Goal: Communication & Community: Answer question/provide support

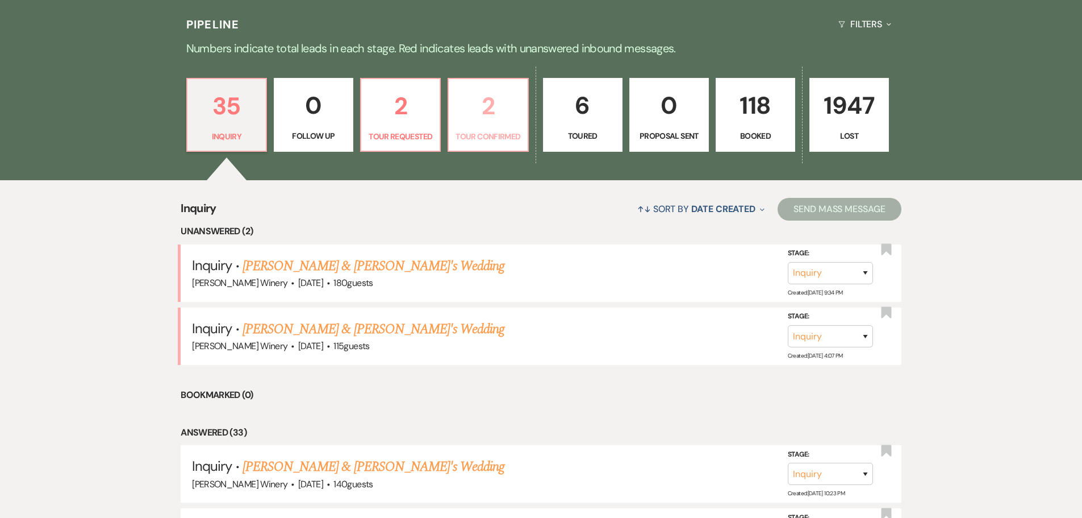
click at [487, 126] on link "2 Tour Confirmed" at bounding box center [488, 115] width 81 height 74
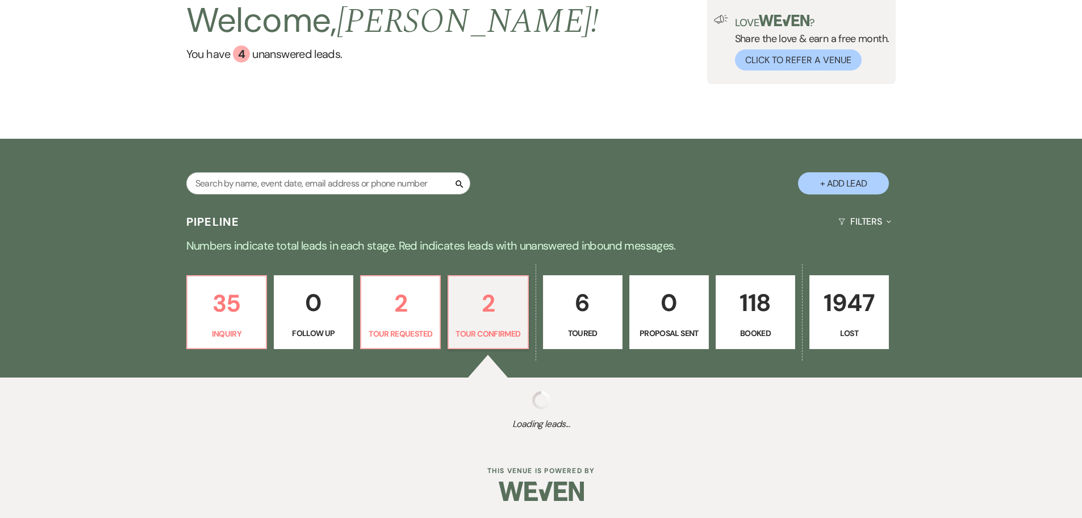
select select "4"
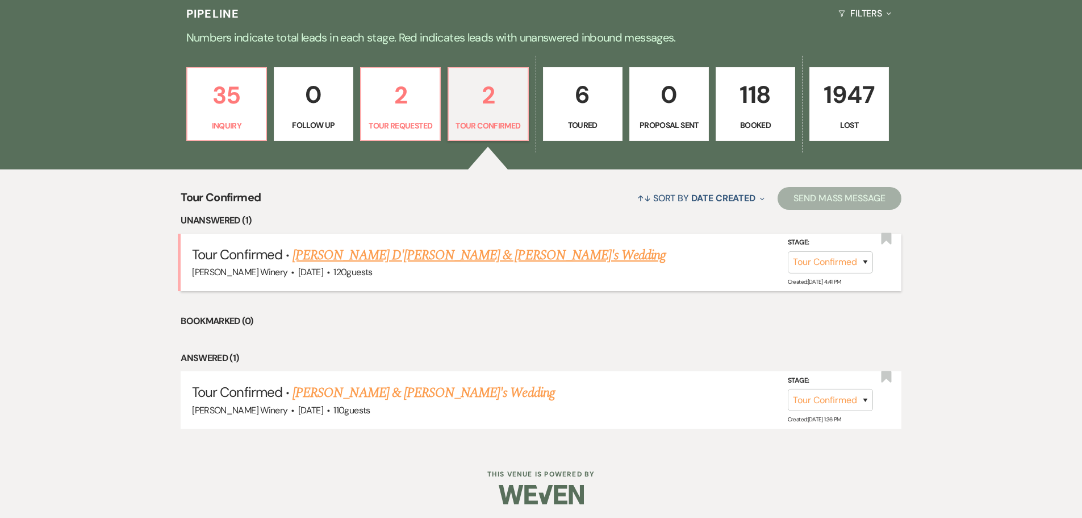
scroll to position [298, 0]
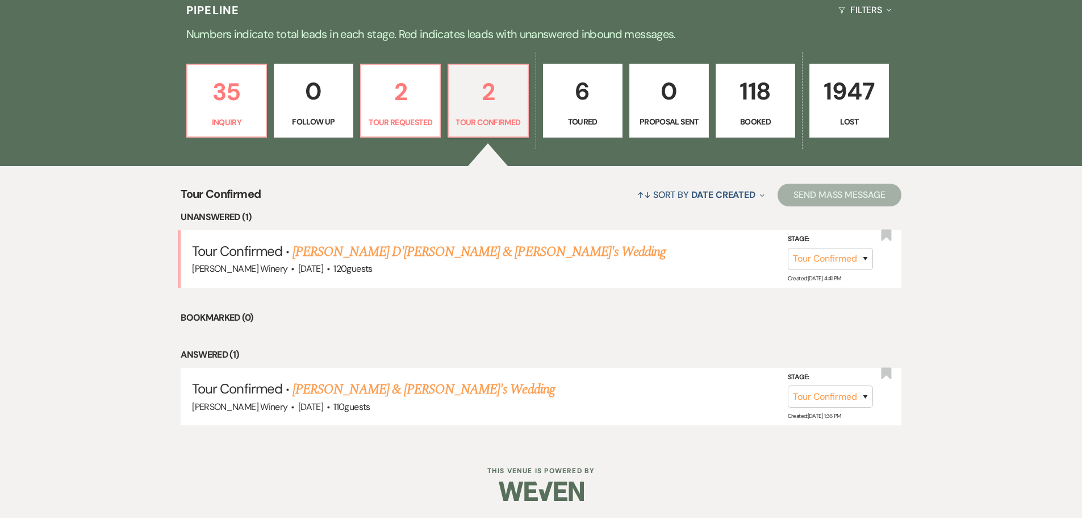
click at [359, 254] on link "[PERSON_NAME] D'[PERSON_NAME] & [PERSON_NAME]'s Wedding" at bounding box center [479, 251] width 373 height 20
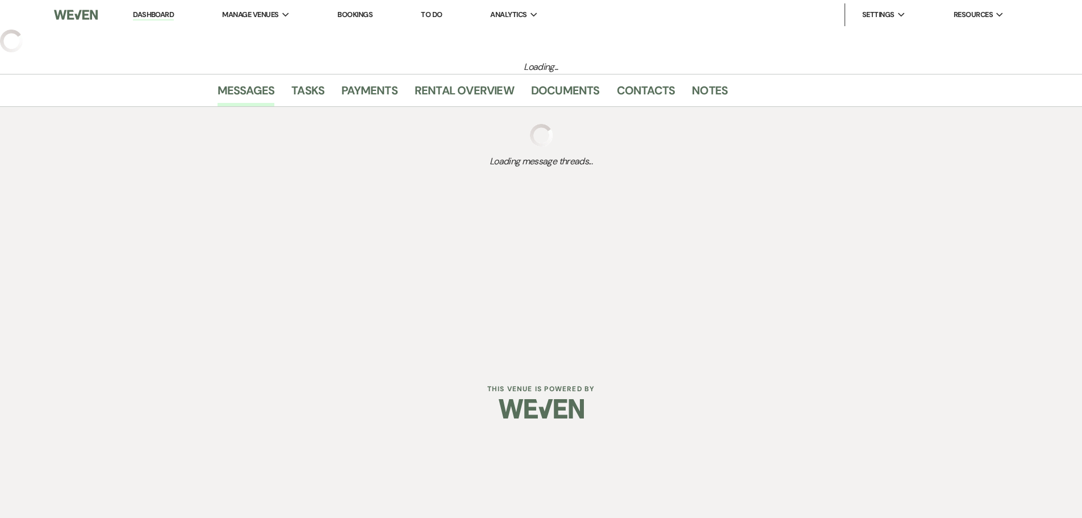
select select "4"
select select "5"
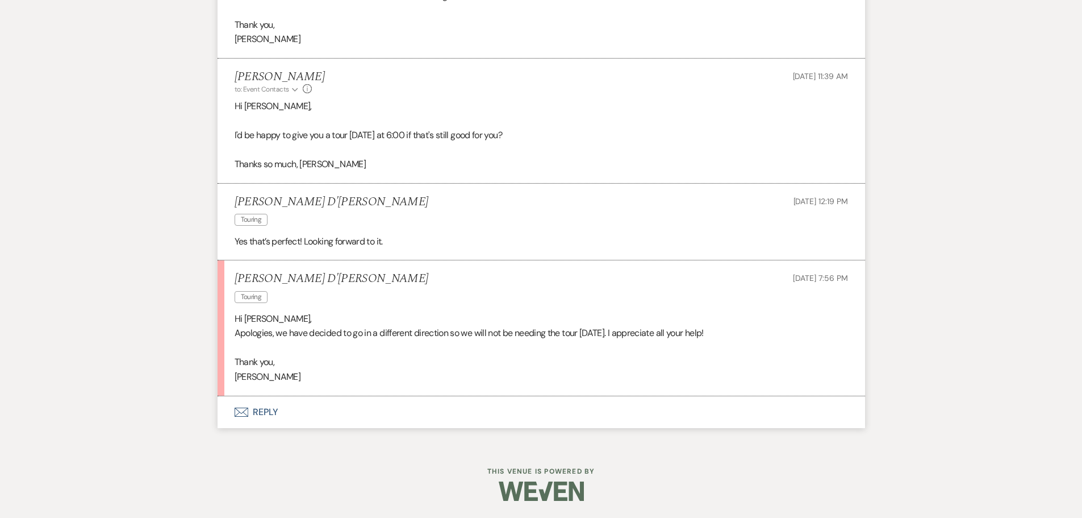
scroll to position [1383, 0]
click at [272, 411] on button "Envelope Reply" at bounding box center [542, 412] width 648 height 32
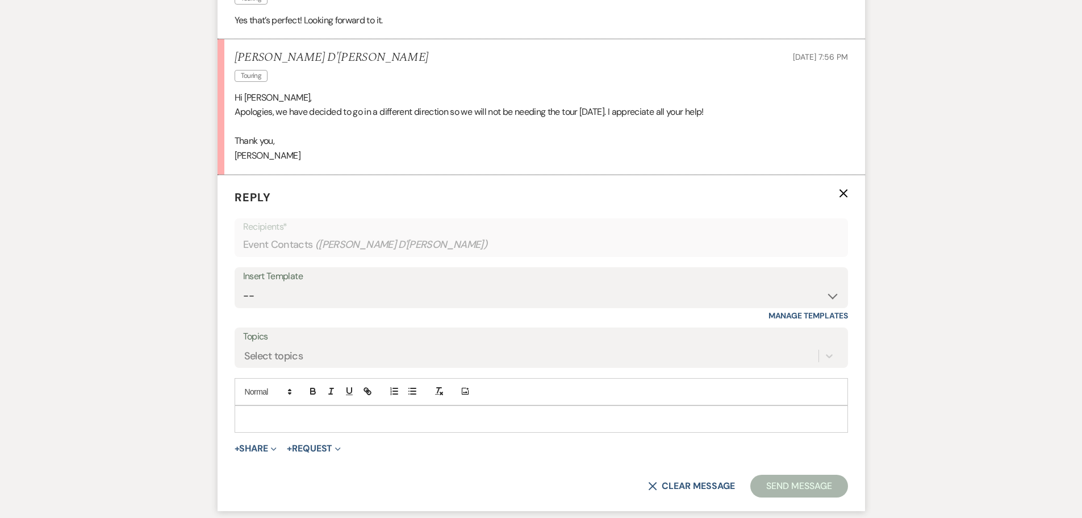
scroll to position [1600, 0]
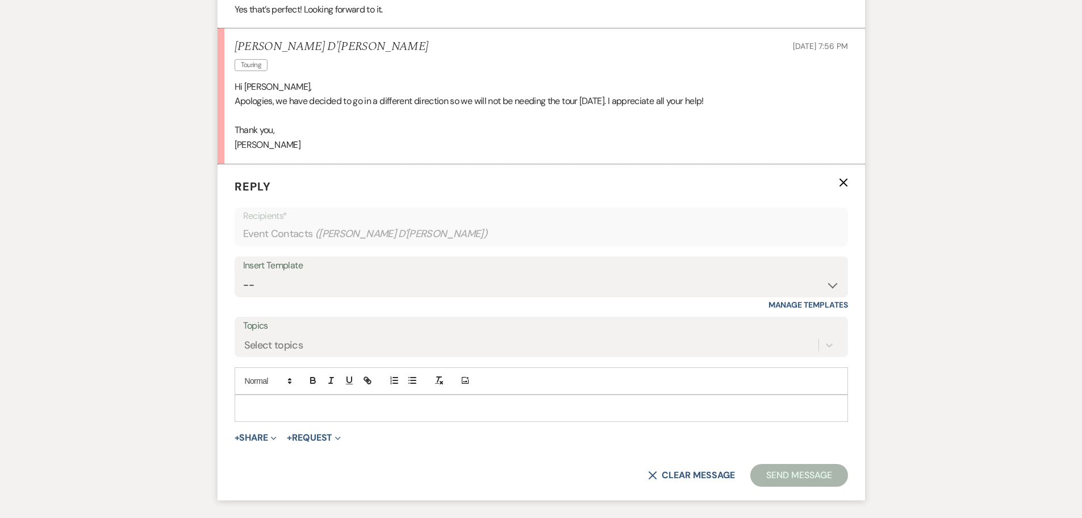
click at [272, 412] on div at bounding box center [541, 408] width 612 height 26
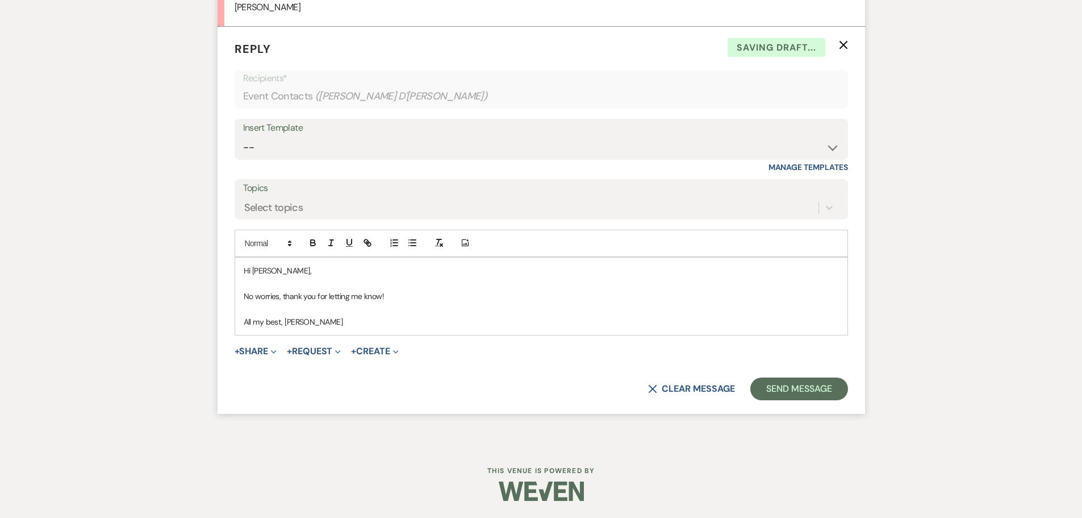
scroll to position [1752, 0]
click at [783, 394] on button "Send Message" at bounding box center [798, 388] width 97 height 23
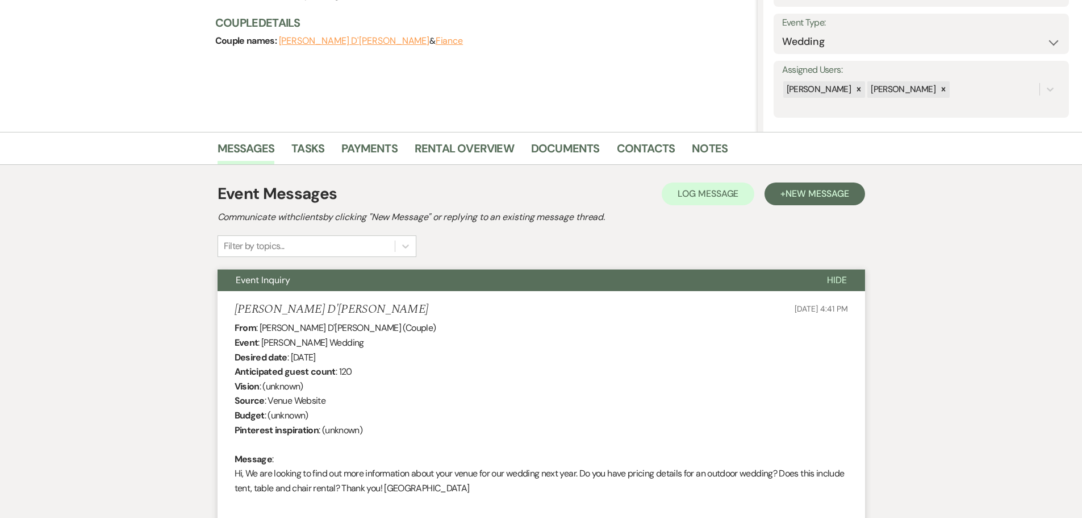
scroll to position [0, 0]
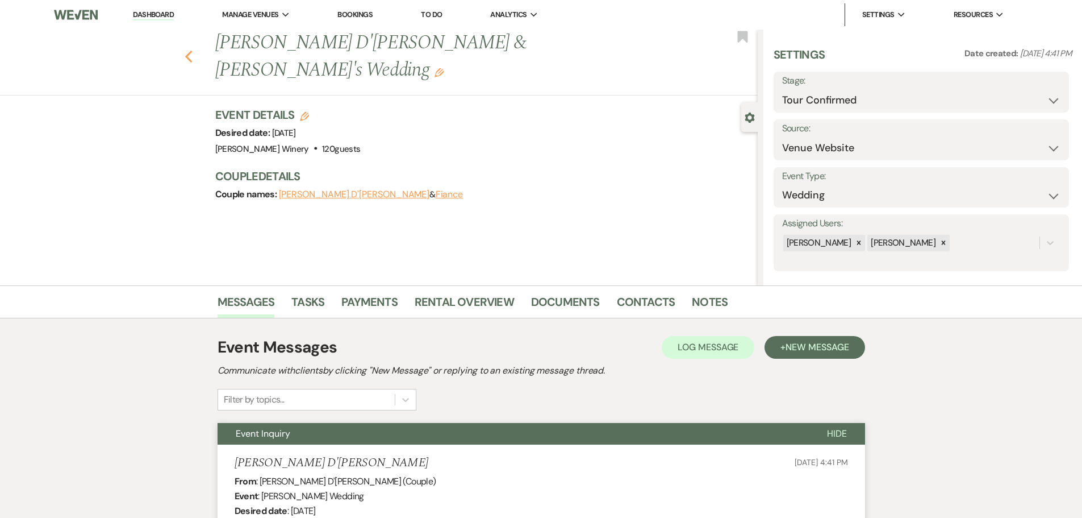
click at [190, 51] on use "button" at bounding box center [188, 57] width 7 height 12
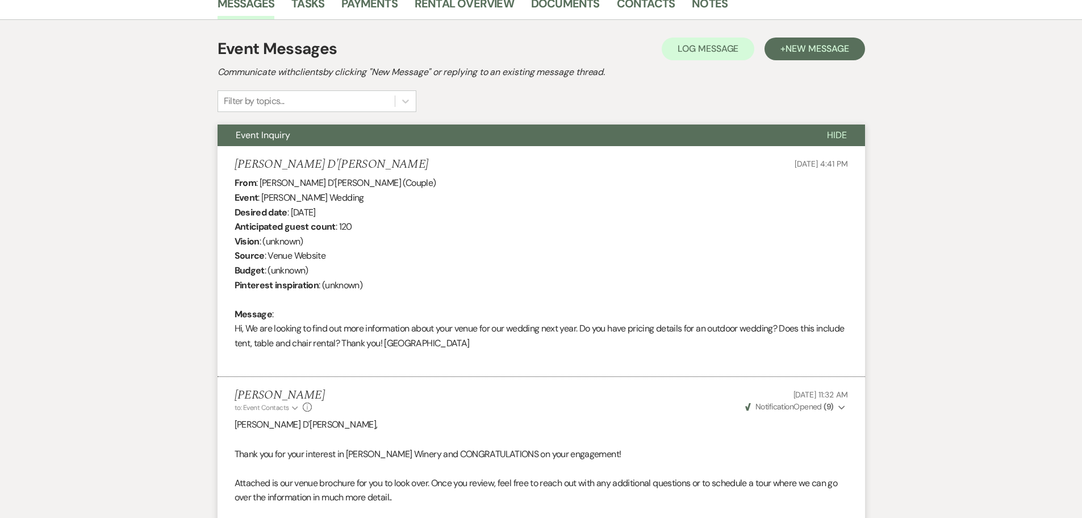
select select "4"
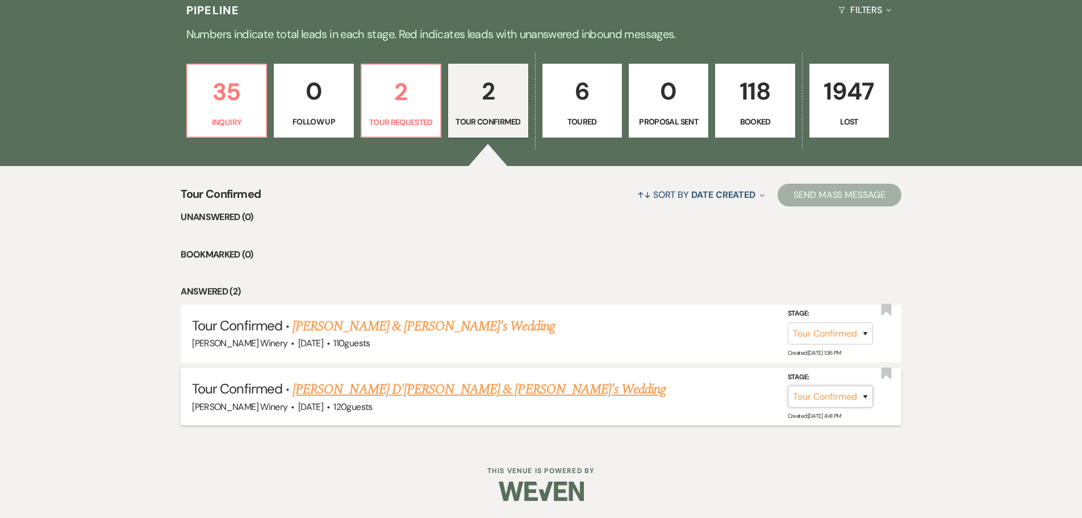
click at [859, 403] on select "Inquiry Follow Up Tour Requested Tour Confirmed Toured Proposal Sent Booked Lost" at bounding box center [830, 396] width 85 height 22
select select "8"
click at [788, 385] on select "Inquiry Follow Up Tour Requested Tour Confirmed Toured Proposal Sent Booked Lost" at bounding box center [830, 396] width 85 height 22
click at [657, 400] on select "Booked Elsewhere Budget Date Unavailable No Response Not a Good Match Capacity …" at bounding box center [671, 396] width 98 height 22
select select "6"
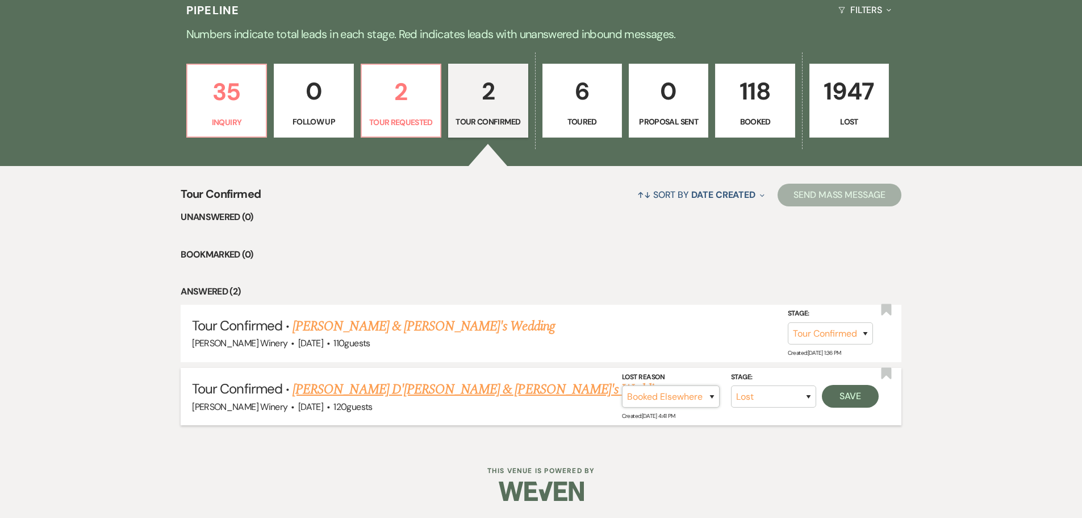
click at [622, 385] on select "Booked Elsewhere Budget Date Unavailable No Response Not a Good Match Capacity …" at bounding box center [671, 396] width 98 height 22
click at [857, 396] on button "Save" at bounding box center [850, 396] width 57 height 23
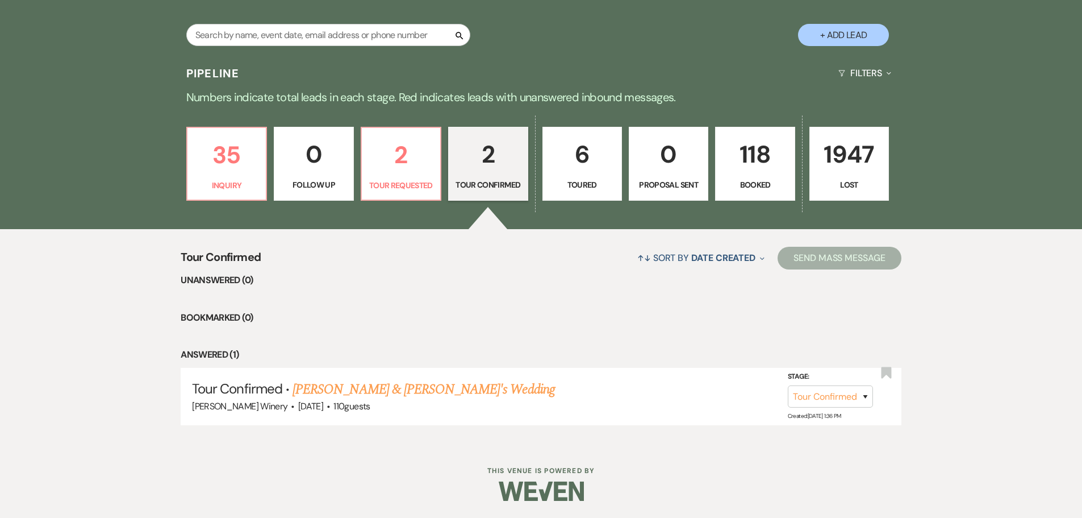
scroll to position [235, 0]
click at [415, 169] on p "2" at bounding box center [401, 155] width 65 height 38
select select "2"
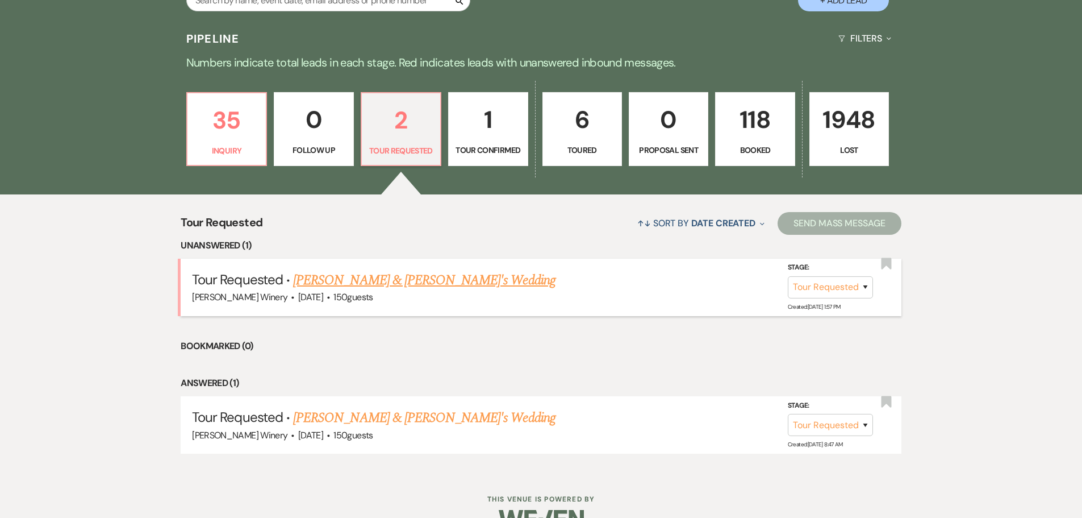
scroll to position [298, 0]
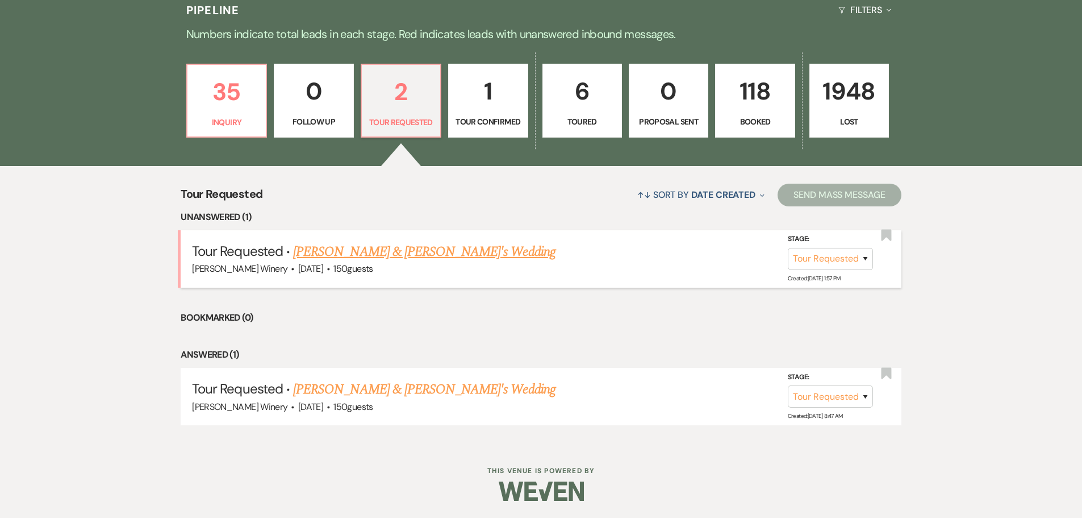
click at [412, 253] on link "[PERSON_NAME] & [PERSON_NAME]'s Wedding" at bounding box center [424, 251] width 262 height 20
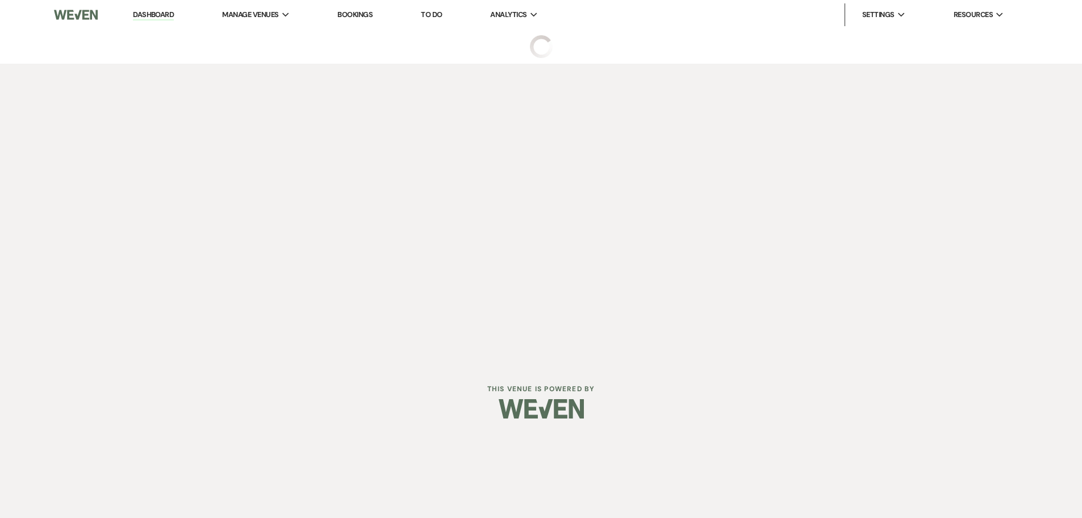
select select "2"
select select "5"
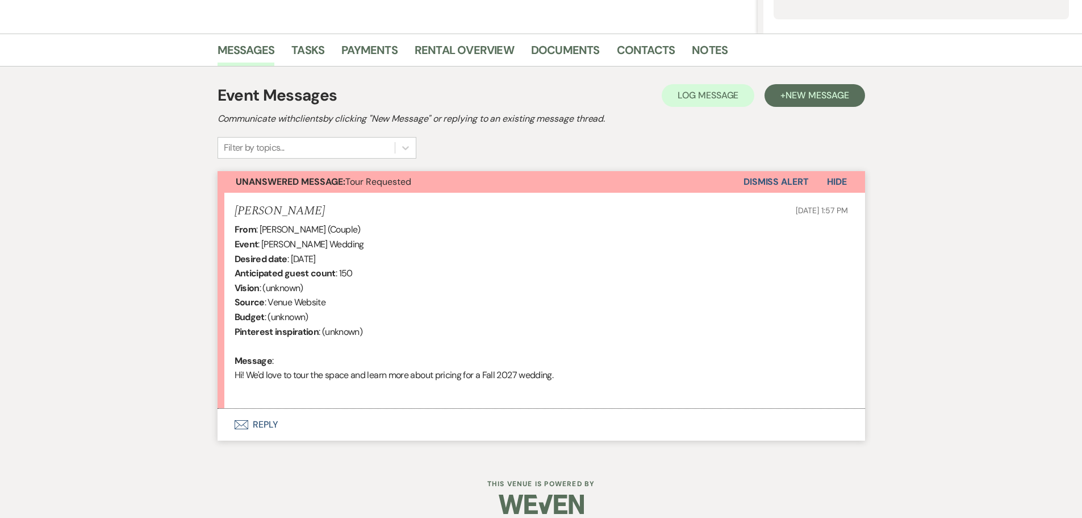
scroll to position [265, 0]
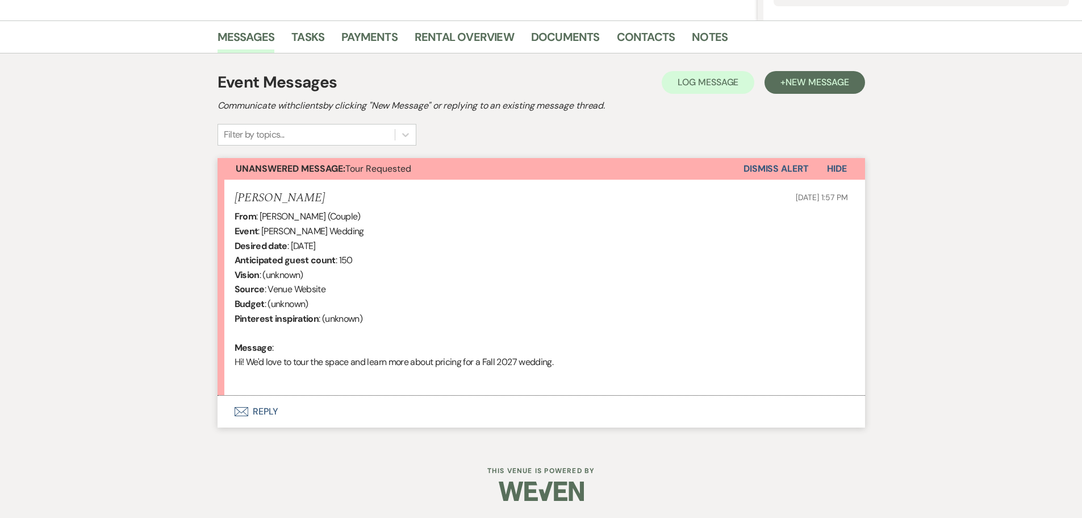
click at [262, 411] on button "Envelope Reply" at bounding box center [542, 411] width 648 height 32
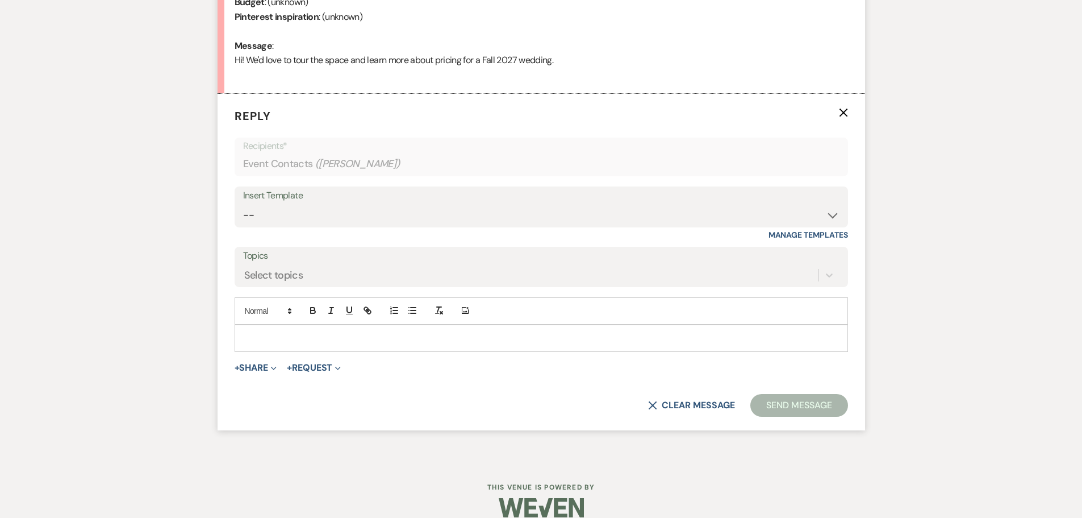
scroll to position [570, 0]
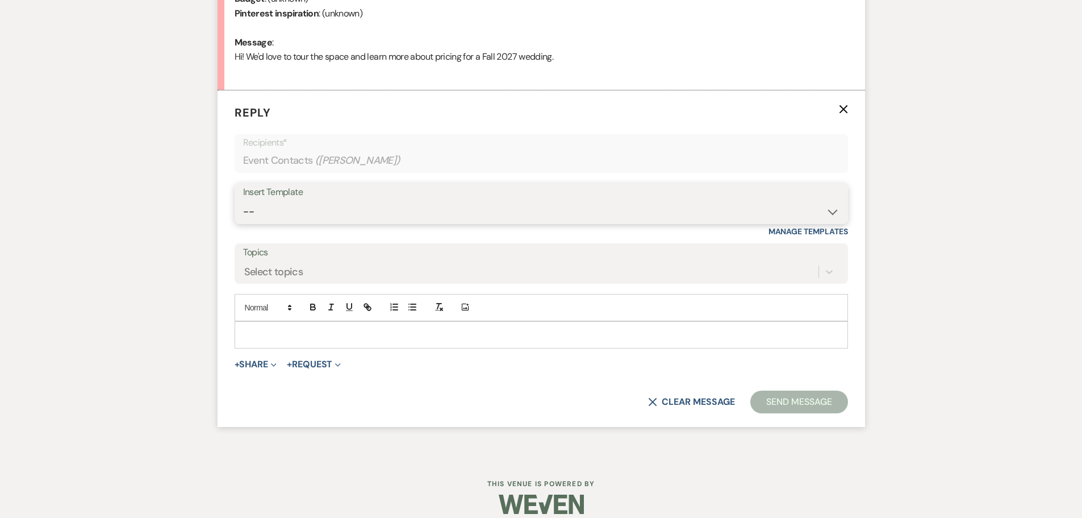
click at [281, 211] on select "-- Weven Planning Portal Introduction (Booked Events) Tour Request Response Fol…" at bounding box center [541, 212] width 596 height 22
select select "403"
click at [243, 201] on select "-- Weven Planning Portal Introduction (Booked Events) Tour Request Response Fol…" at bounding box center [541, 212] width 596 height 22
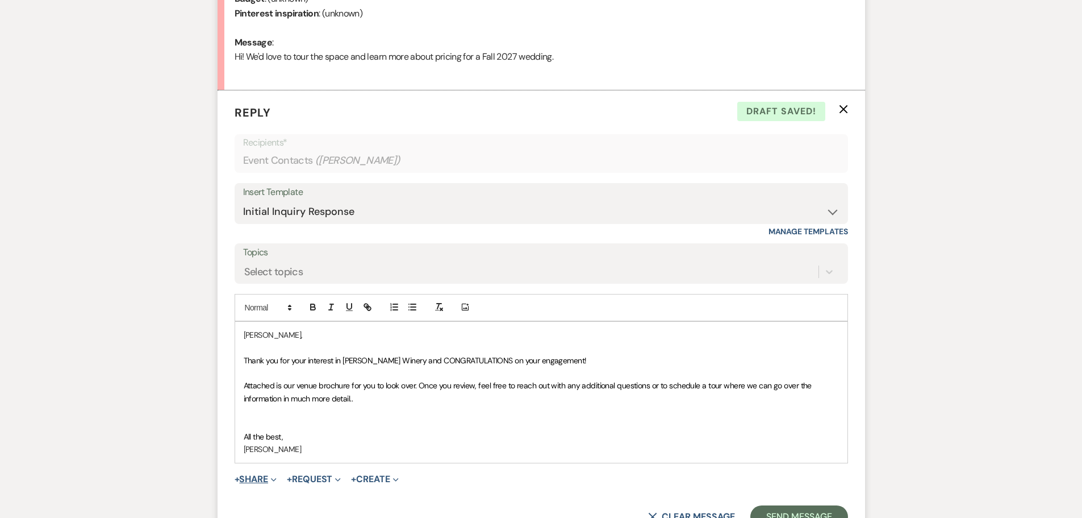
click at [263, 477] on button "+ Share Expand" at bounding box center [256, 478] width 43 height 9
click at [288, 499] on span "Doc Upload Documents" at bounding box center [280, 501] width 65 height 12
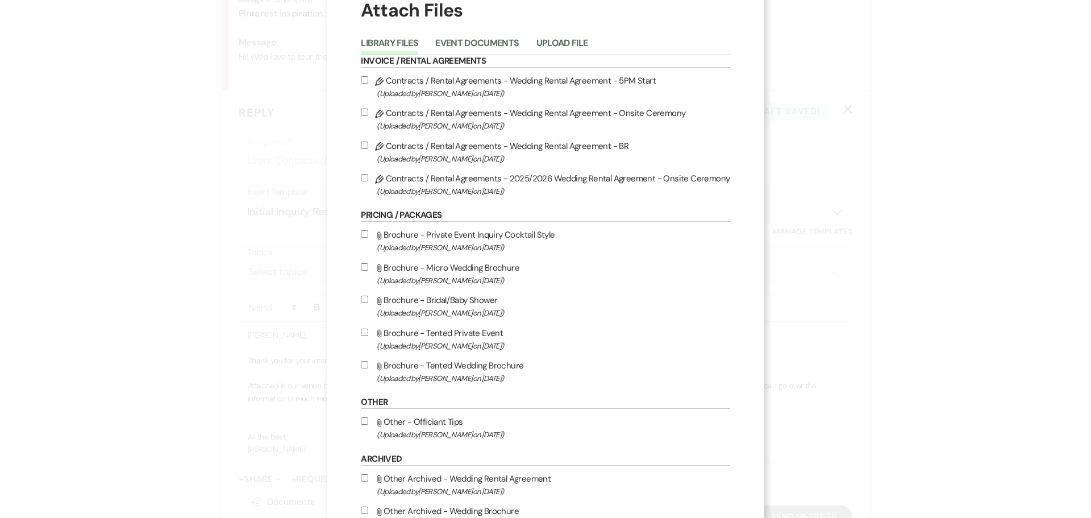
scroll to position [57, 0]
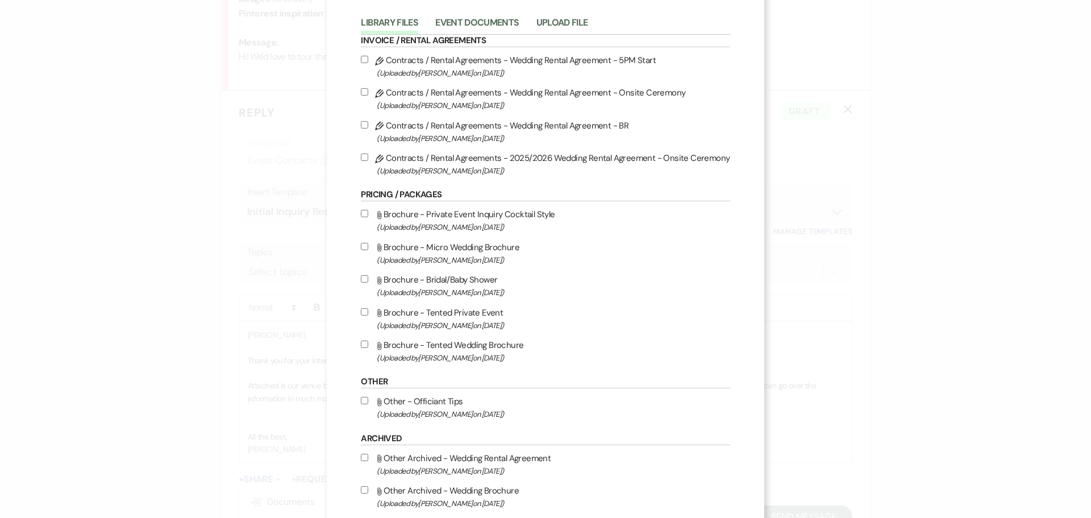
click at [366, 344] on input "Attach File Brochure - Tented Wedding Brochure (Uploaded by [PERSON_NAME] on [D…" at bounding box center [364, 343] width 7 height 7
checkbox input "true"
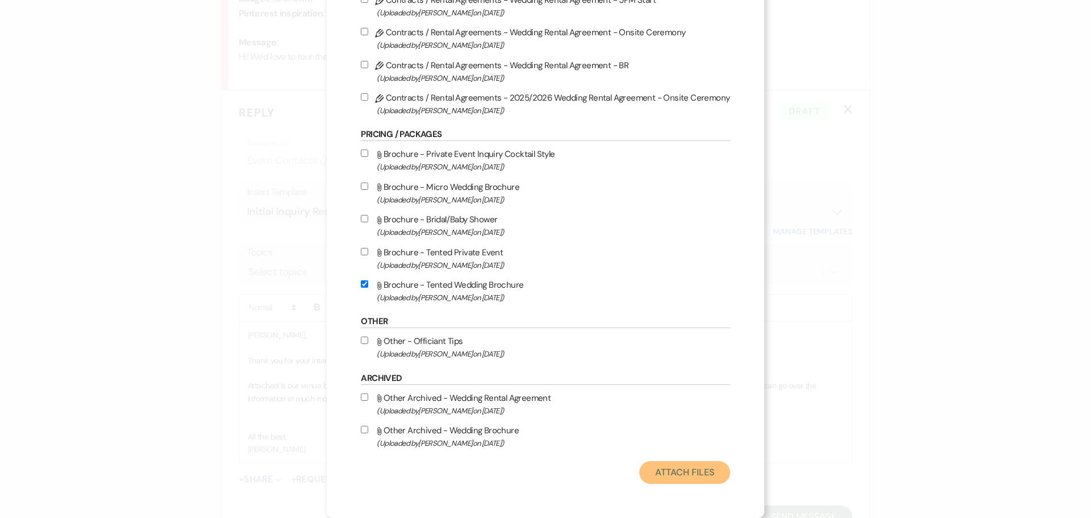
click at [696, 471] on button "Attach Files" at bounding box center [684, 472] width 90 height 23
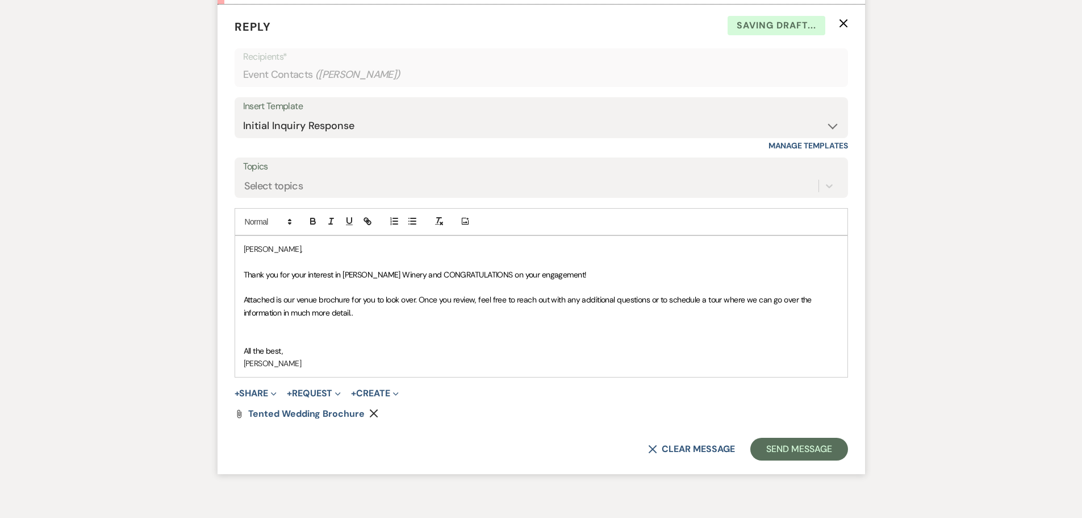
scroll to position [683, 0]
